Goal: Task Accomplishment & Management: Manage account settings

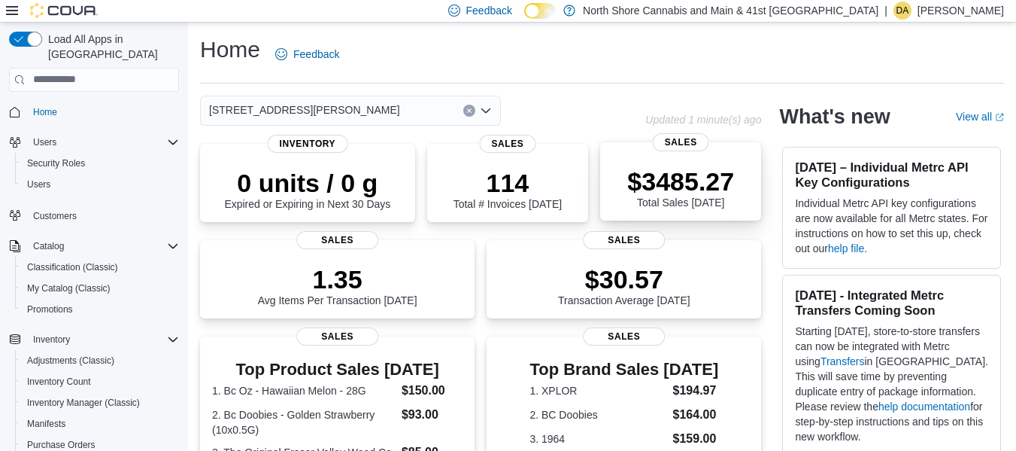
click at [691, 190] on p "$3485.27" at bounding box center [680, 181] width 107 height 30
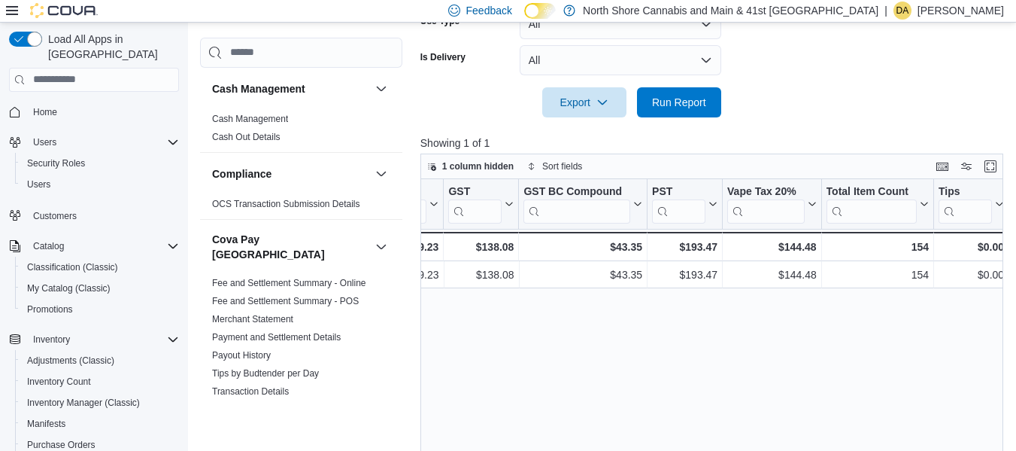
scroll to position [466, 0]
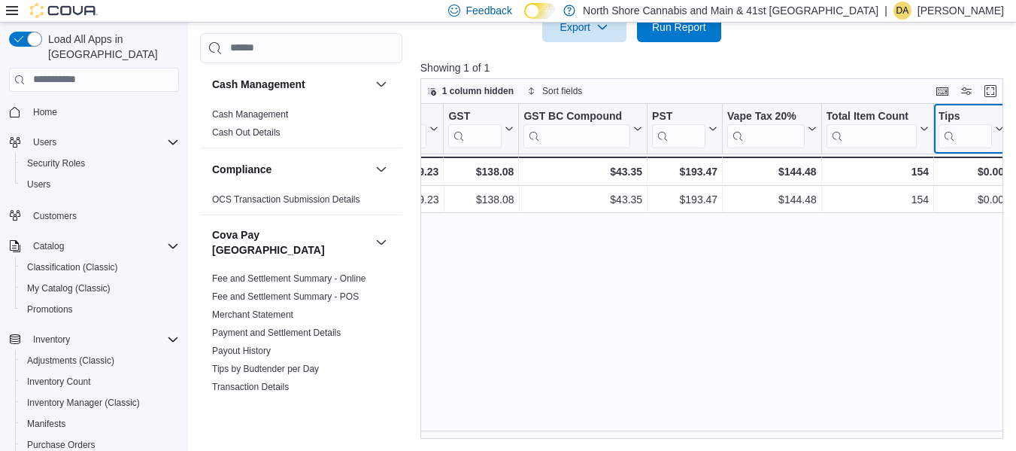
click at [995, 126] on icon at bounding box center [998, 128] width 12 height 9
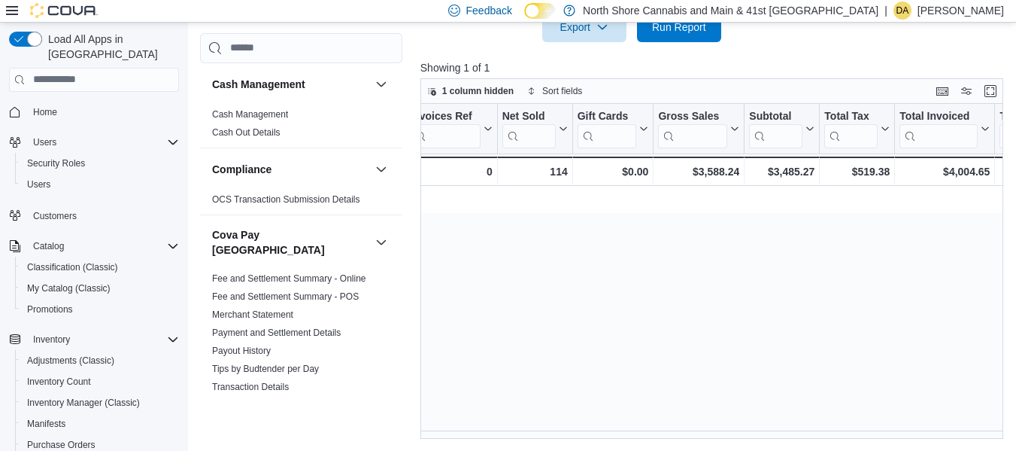
scroll to position [0, 0]
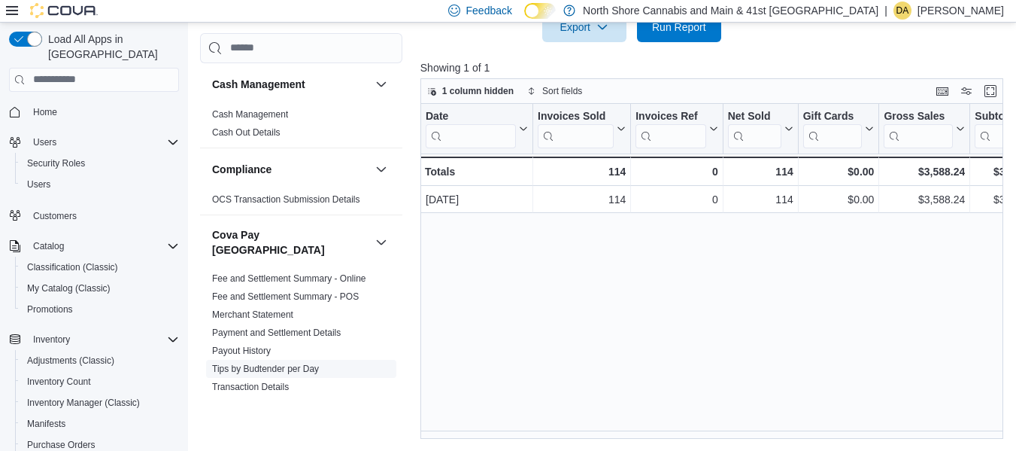
click at [309, 363] on link "Tips by Budtender per Day" at bounding box center [265, 368] width 107 height 11
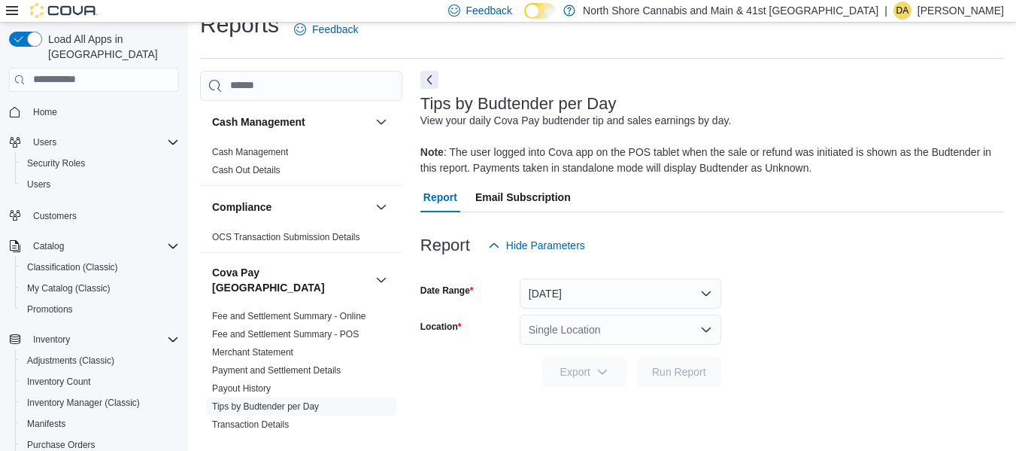
scroll to position [25, 0]
click at [713, 285] on button "[DATE]" at bounding box center [621, 293] width 202 height 30
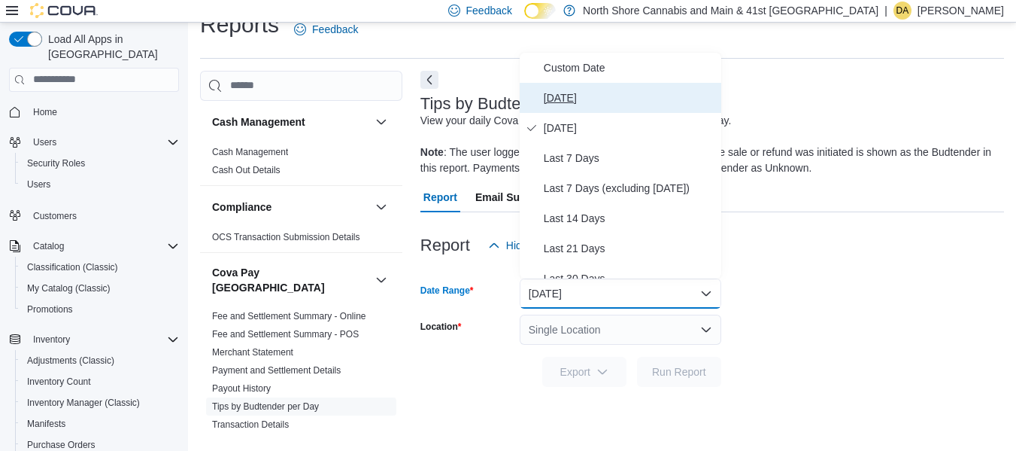
click at [569, 94] on span "[DATE]" at bounding box center [630, 98] width 172 height 18
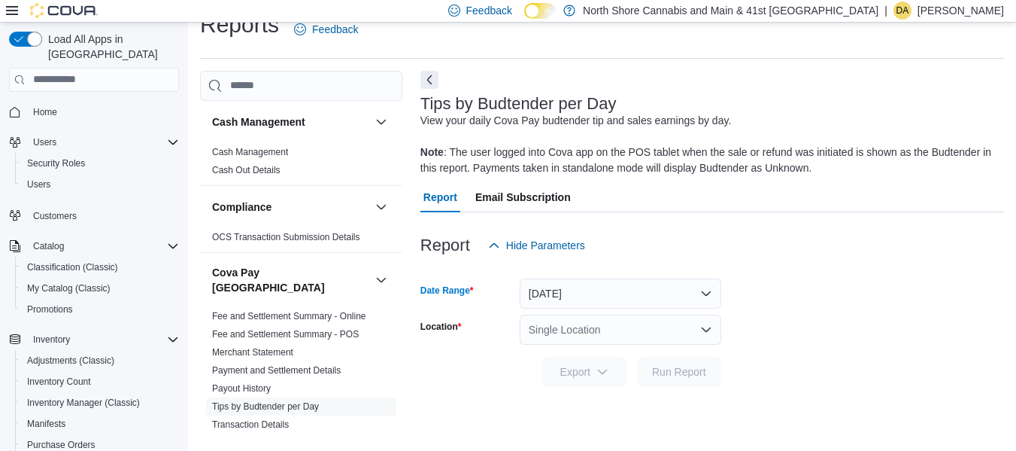
click at [642, 327] on div "Single Location" at bounding box center [621, 329] width 202 height 30
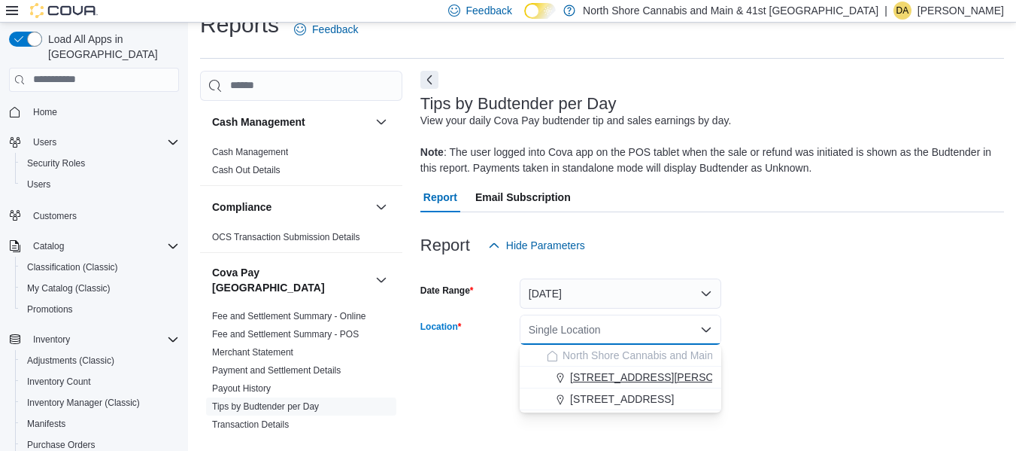
click at [634, 377] on span "[STREET_ADDRESS][PERSON_NAME]" at bounding box center [665, 376] width 191 height 15
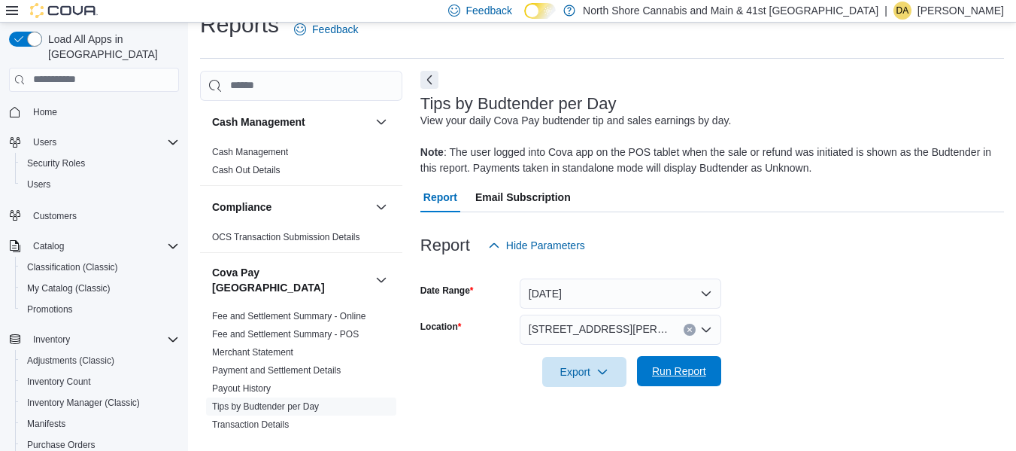
click at [676, 371] on span "Run Report" at bounding box center [679, 370] width 54 height 15
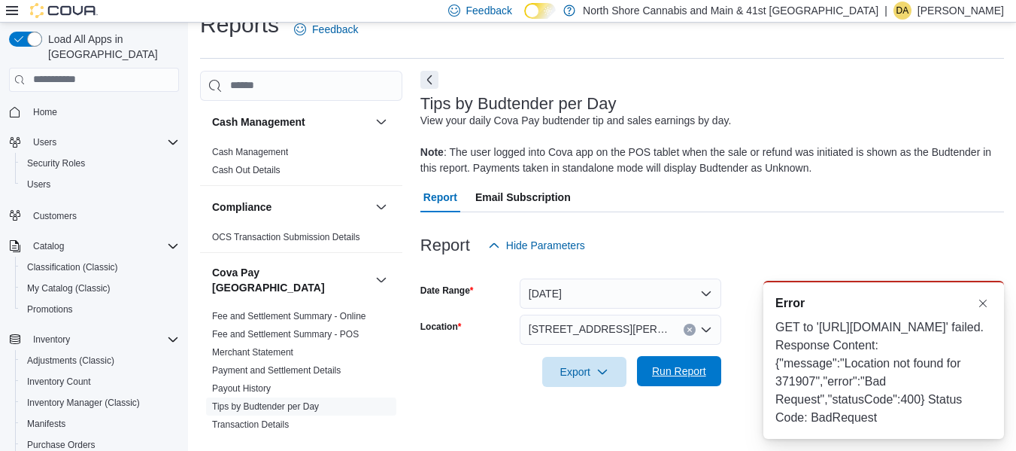
click at [685, 381] on span "Run Report" at bounding box center [679, 371] width 66 height 30
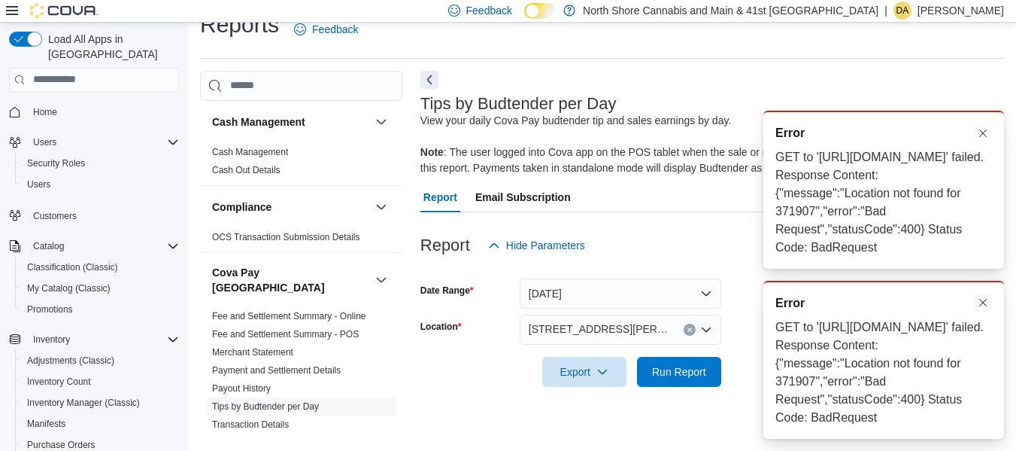
click at [988, 311] on button "Dismiss toast" at bounding box center [983, 302] width 18 height 18
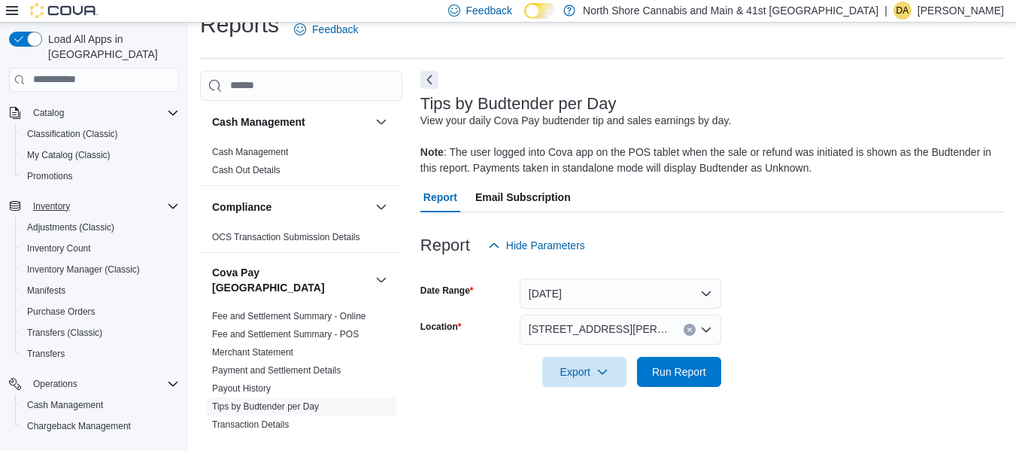
scroll to position [258, 0]
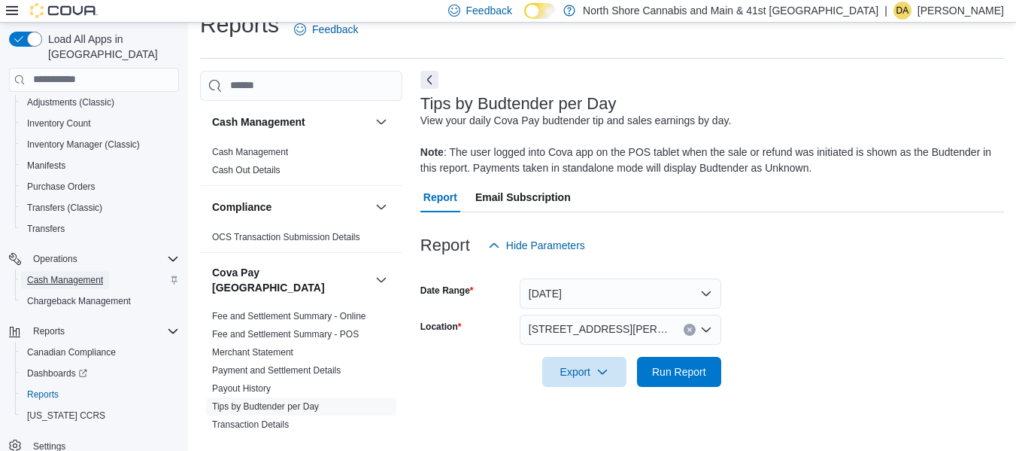
click at [90, 274] on span "Cash Management" at bounding box center [65, 280] width 76 height 12
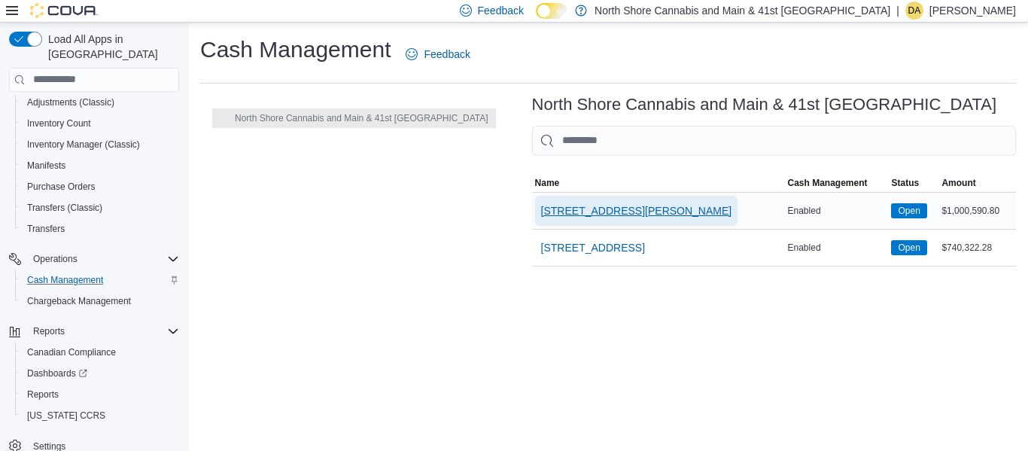
click at [543, 211] on span "[STREET_ADDRESS][PERSON_NAME]" at bounding box center [636, 210] width 191 height 15
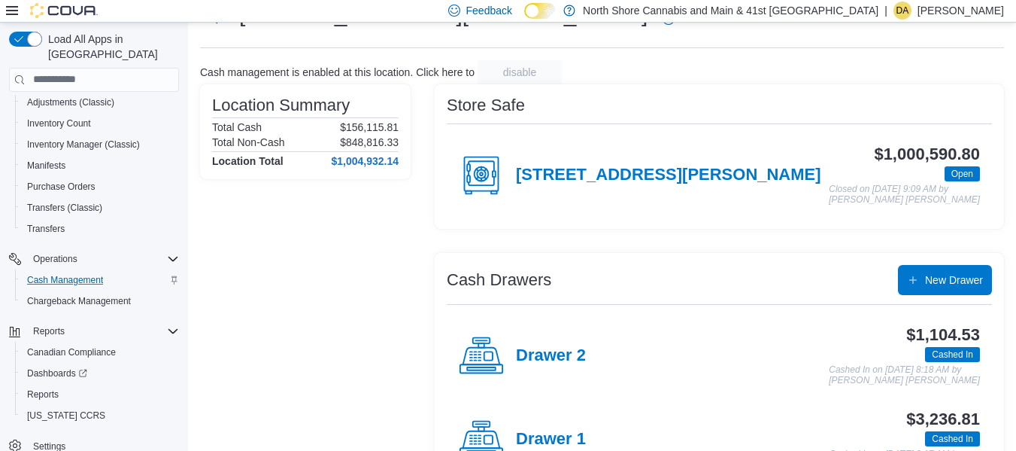
scroll to position [117, 0]
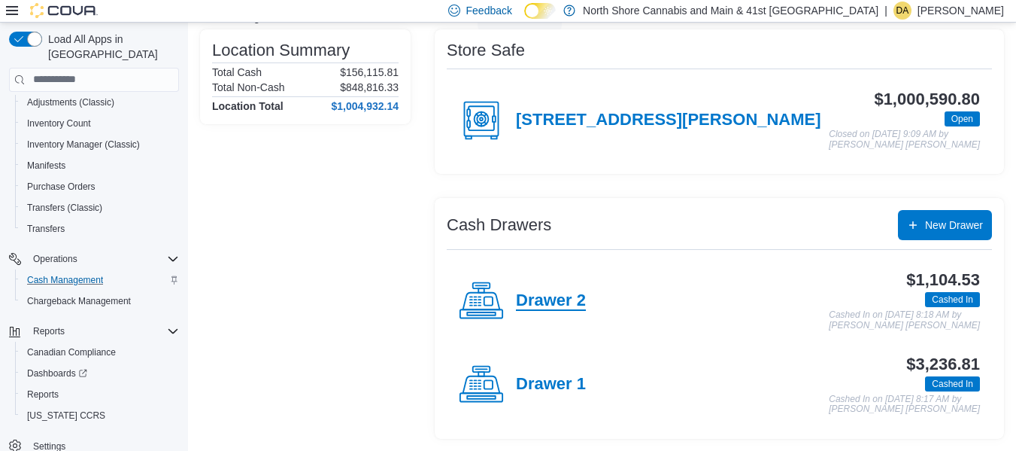
click at [563, 299] on h4 "Drawer 2" at bounding box center [551, 301] width 70 height 20
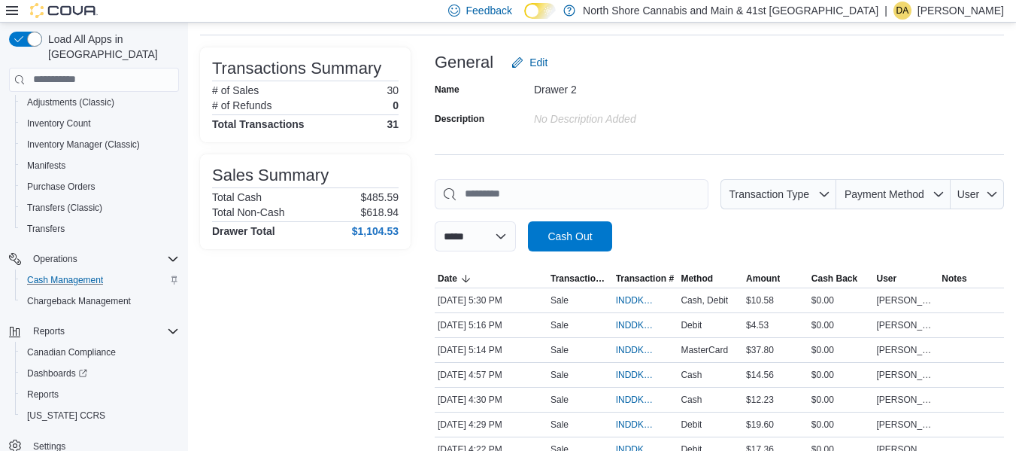
scroll to position [150, 0]
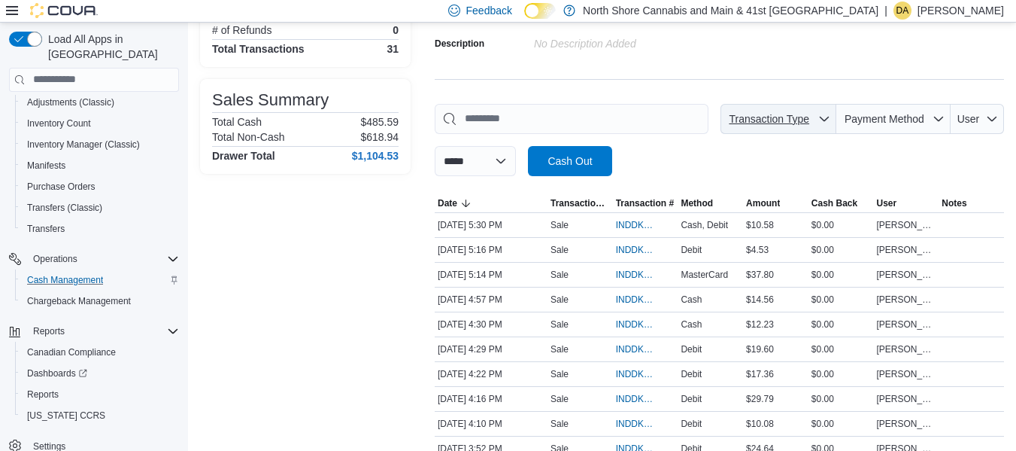
click at [809, 120] on span "Transaction Type" at bounding box center [769, 119] width 80 height 12
click at [906, 116] on span "Payment Method" at bounding box center [885, 119] width 80 height 12
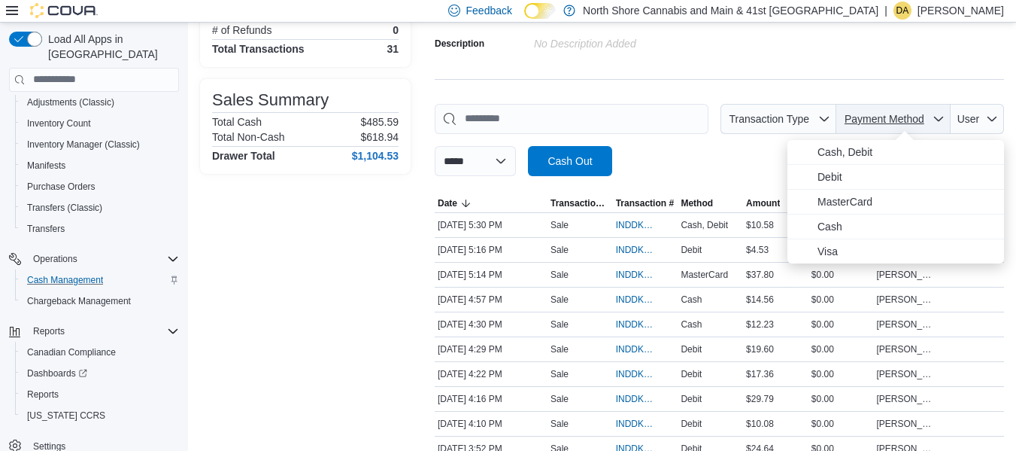
click at [906, 116] on span "Payment Method" at bounding box center [885, 119] width 80 height 12
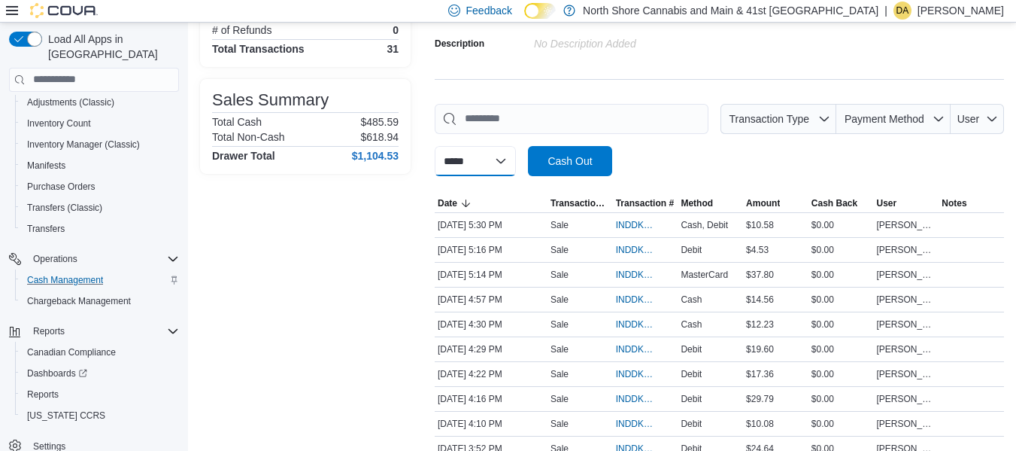
click at [492, 157] on select "**********" at bounding box center [475, 161] width 81 height 30
click at [841, 181] on div at bounding box center [719, 185] width 569 height 18
